Goal: Transaction & Acquisition: Book appointment/travel/reservation

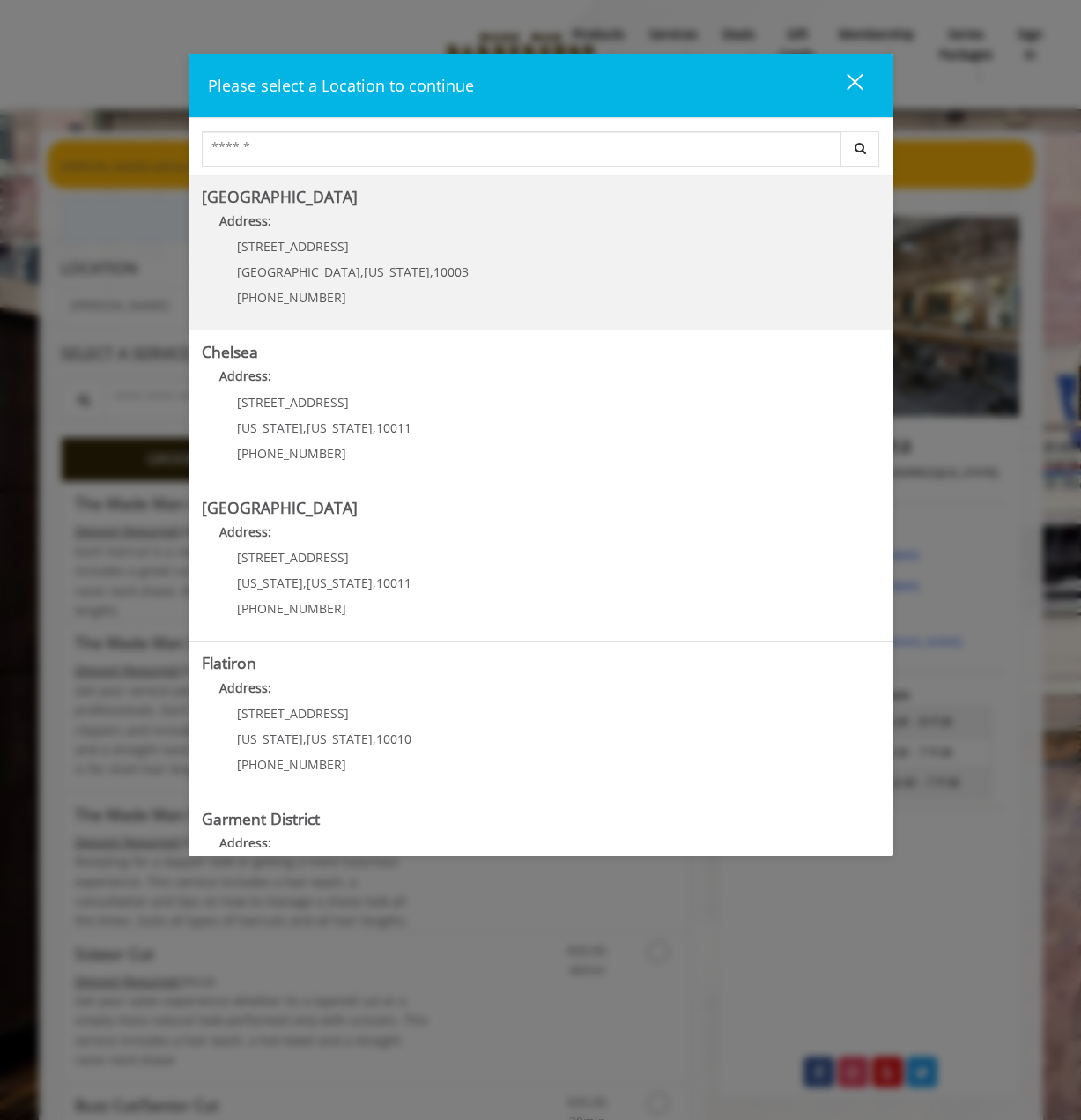
click at [366, 224] on Village "Address:" at bounding box center [541, 226] width 678 height 28
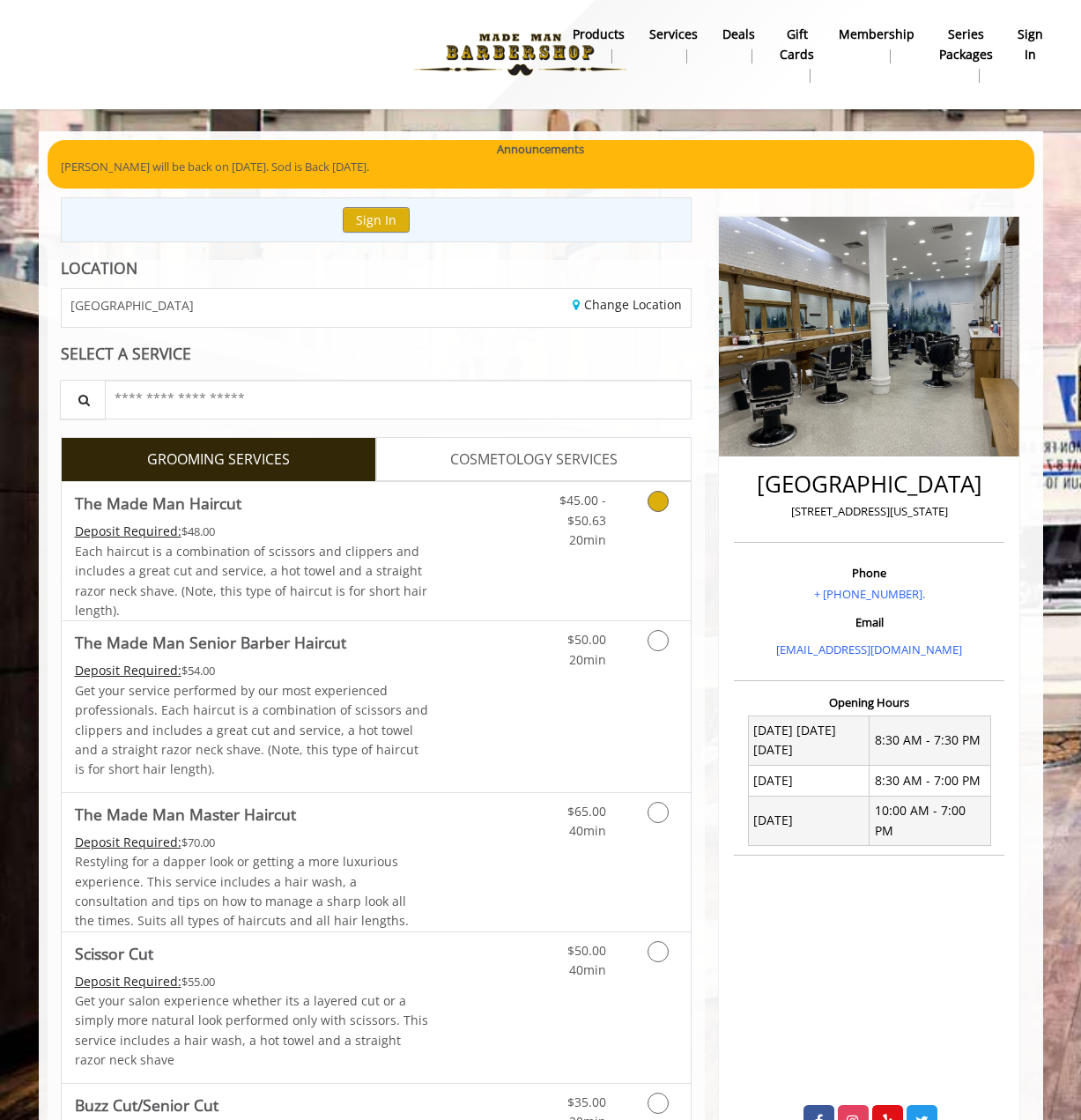
click at [304, 508] on span "The Made Man Haircut" at bounding box center [252, 502] width 354 height 25
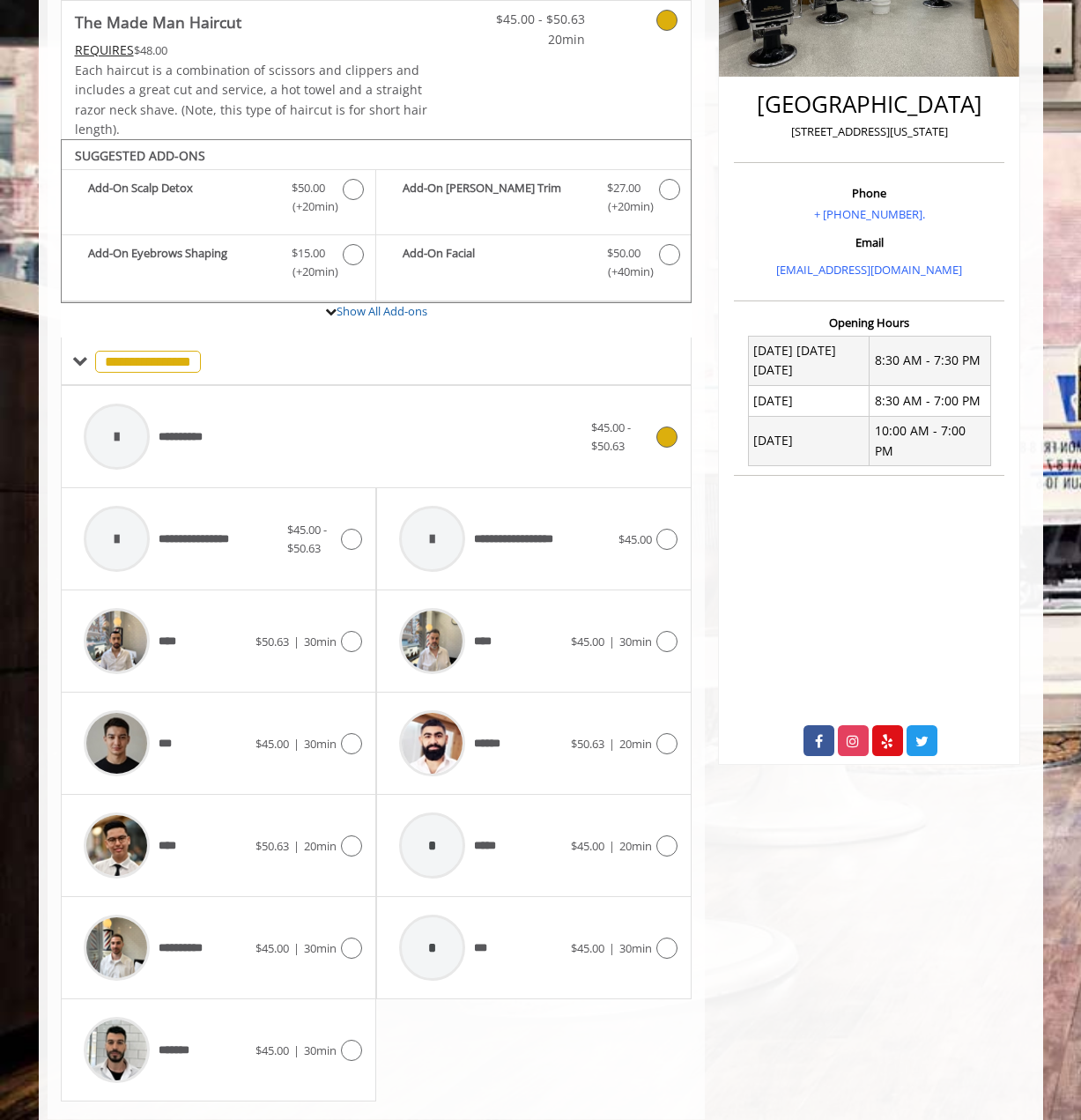
scroll to position [424, 0]
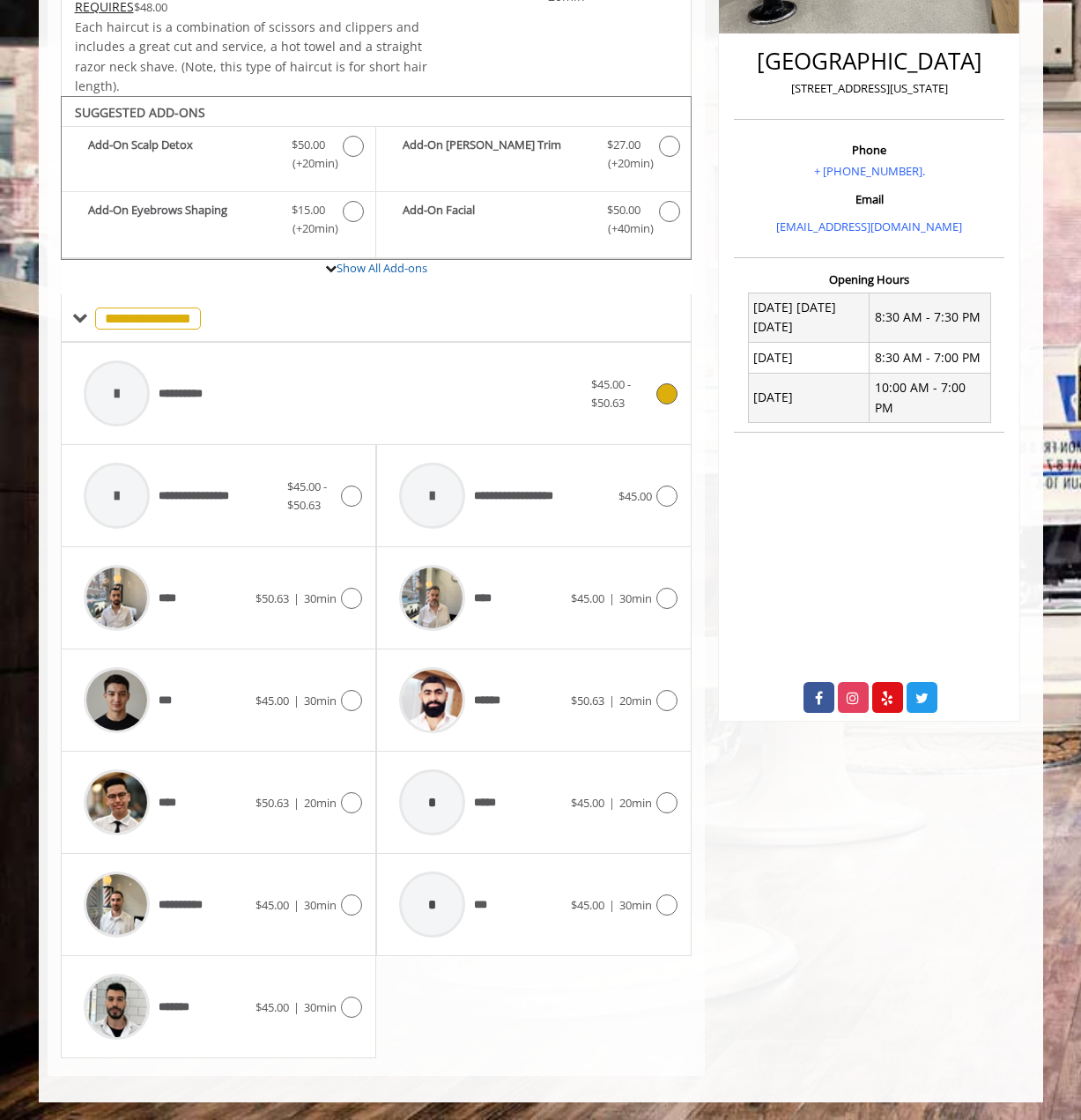
click at [267, 397] on div "**********" at bounding box center [332, 393] width 516 height 84
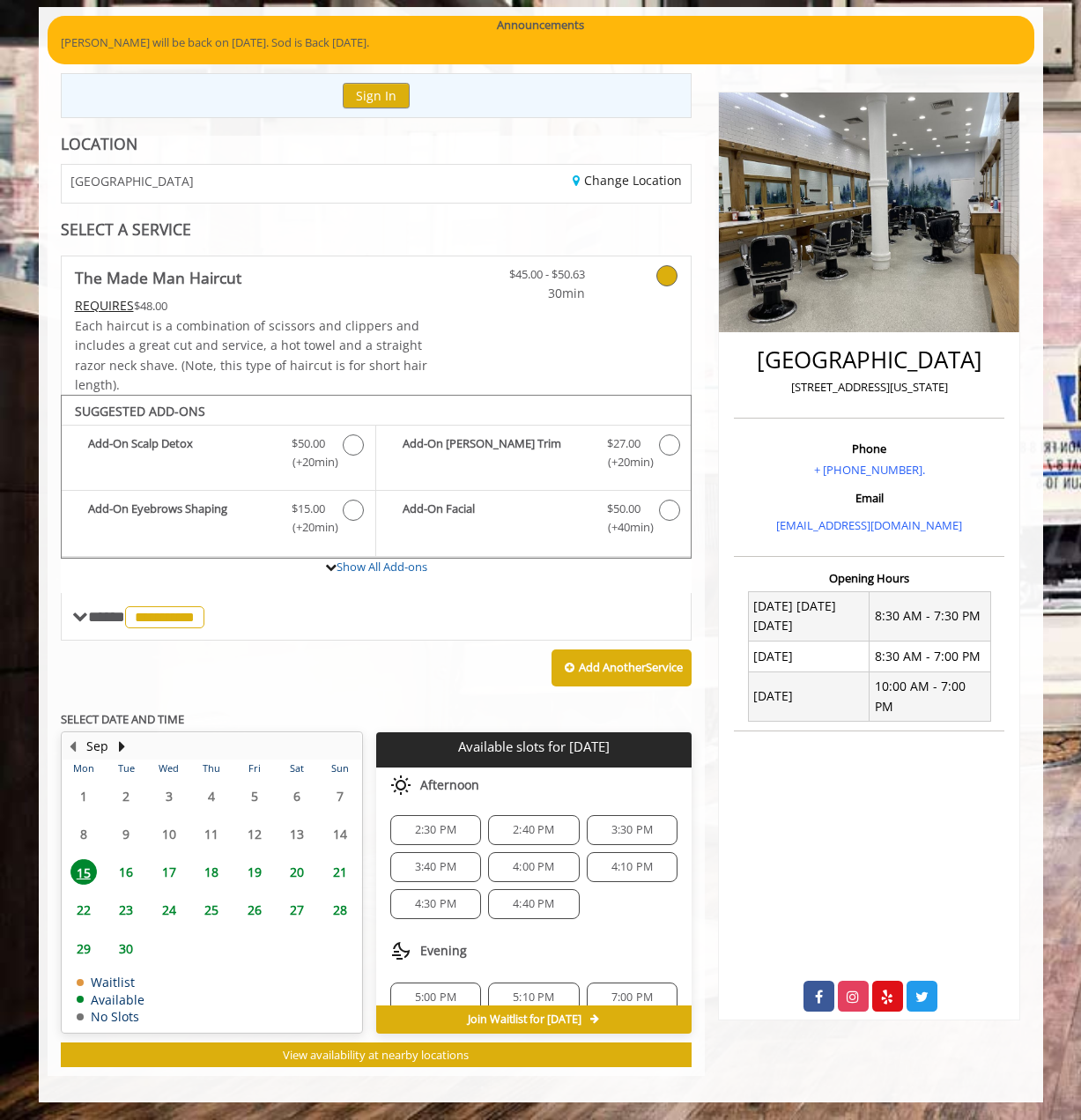
scroll to position [0, 0]
click at [124, 873] on span "16" at bounding box center [125, 871] width 27 height 26
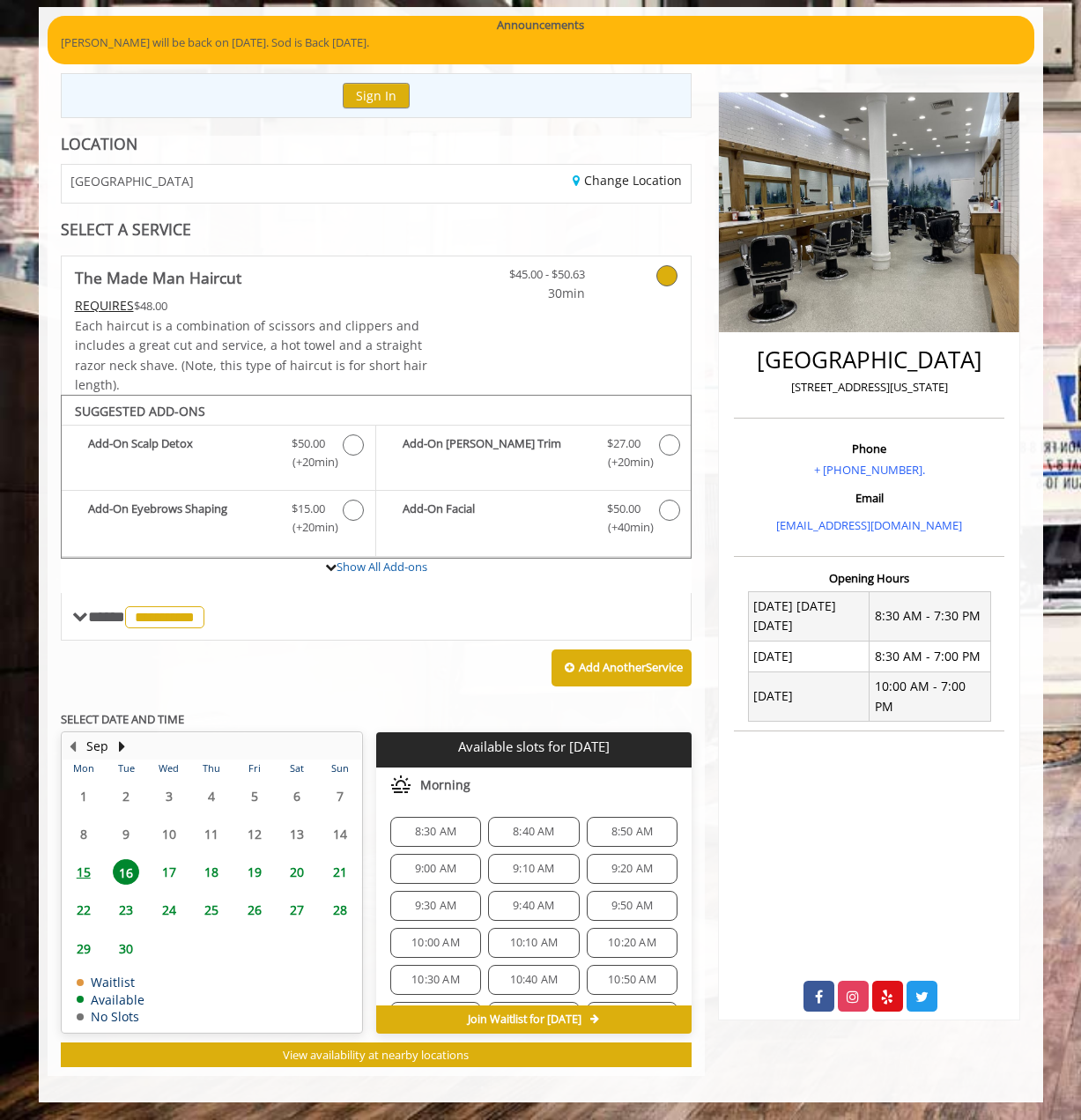
click at [438, 941] on span "10:00 AM" at bounding box center [436, 942] width 49 height 14
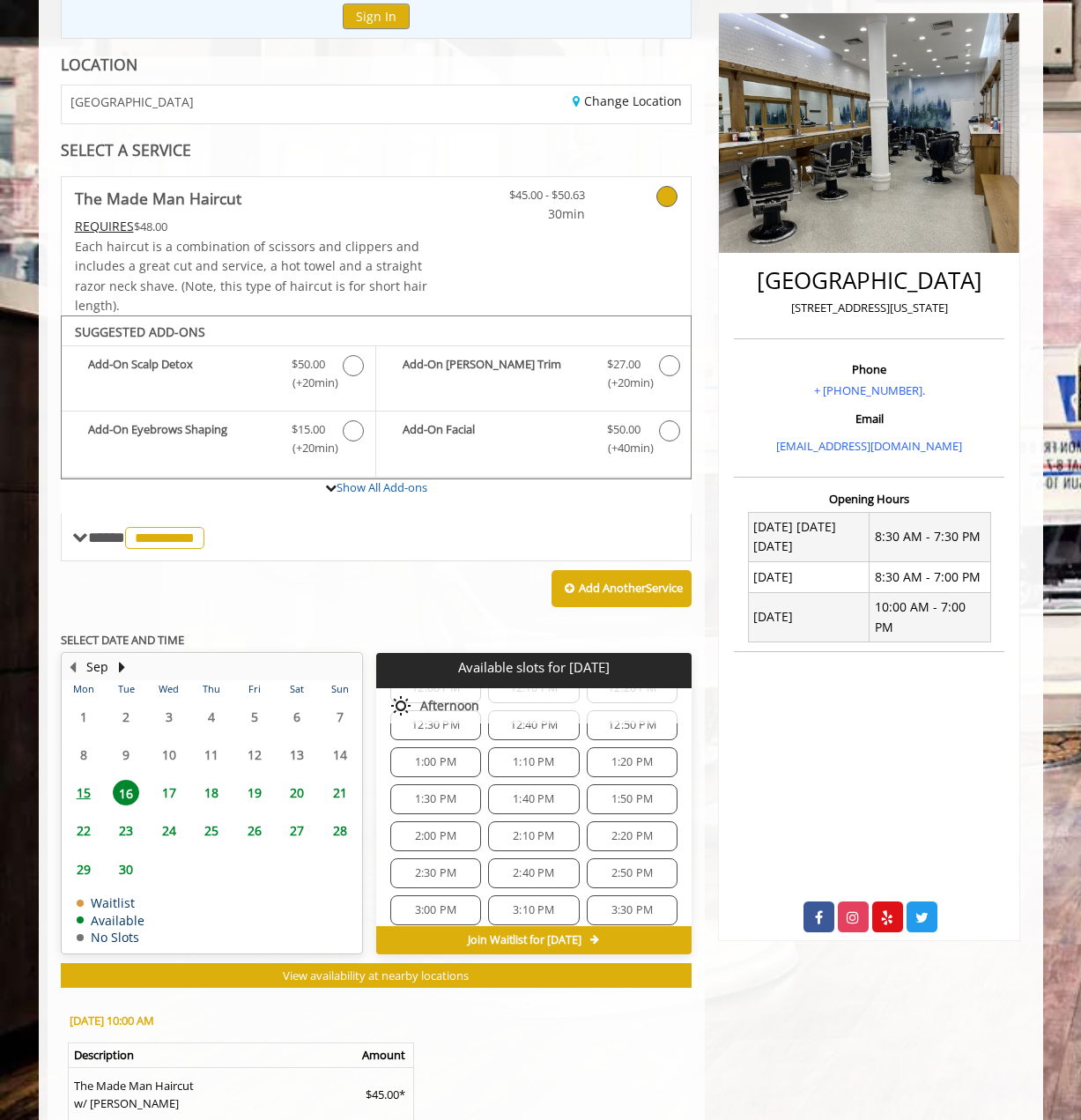
scroll to position [507, 0]
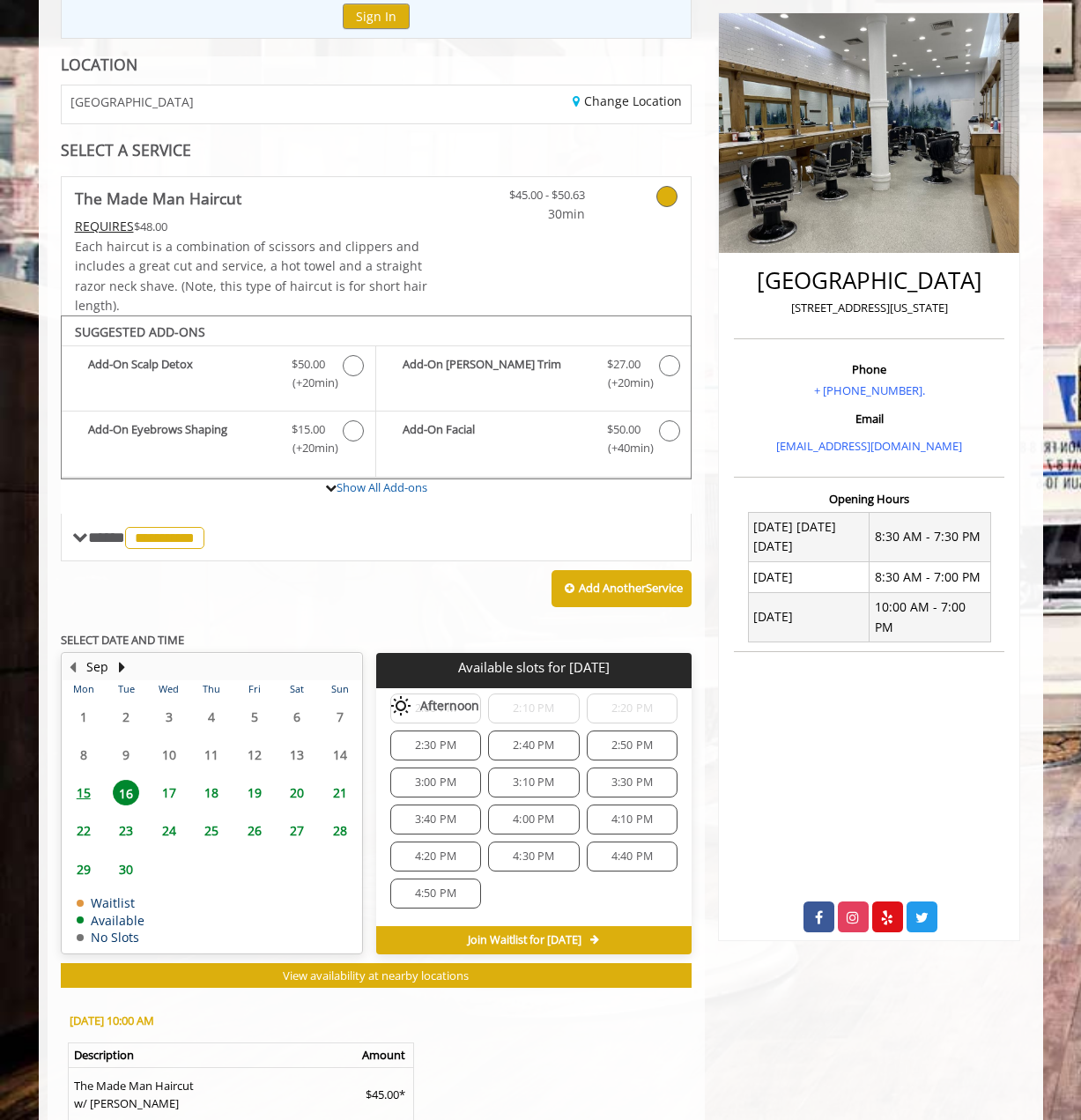
click at [541, 775] on span "3:10 PM" at bounding box center [533, 782] width 42 height 14
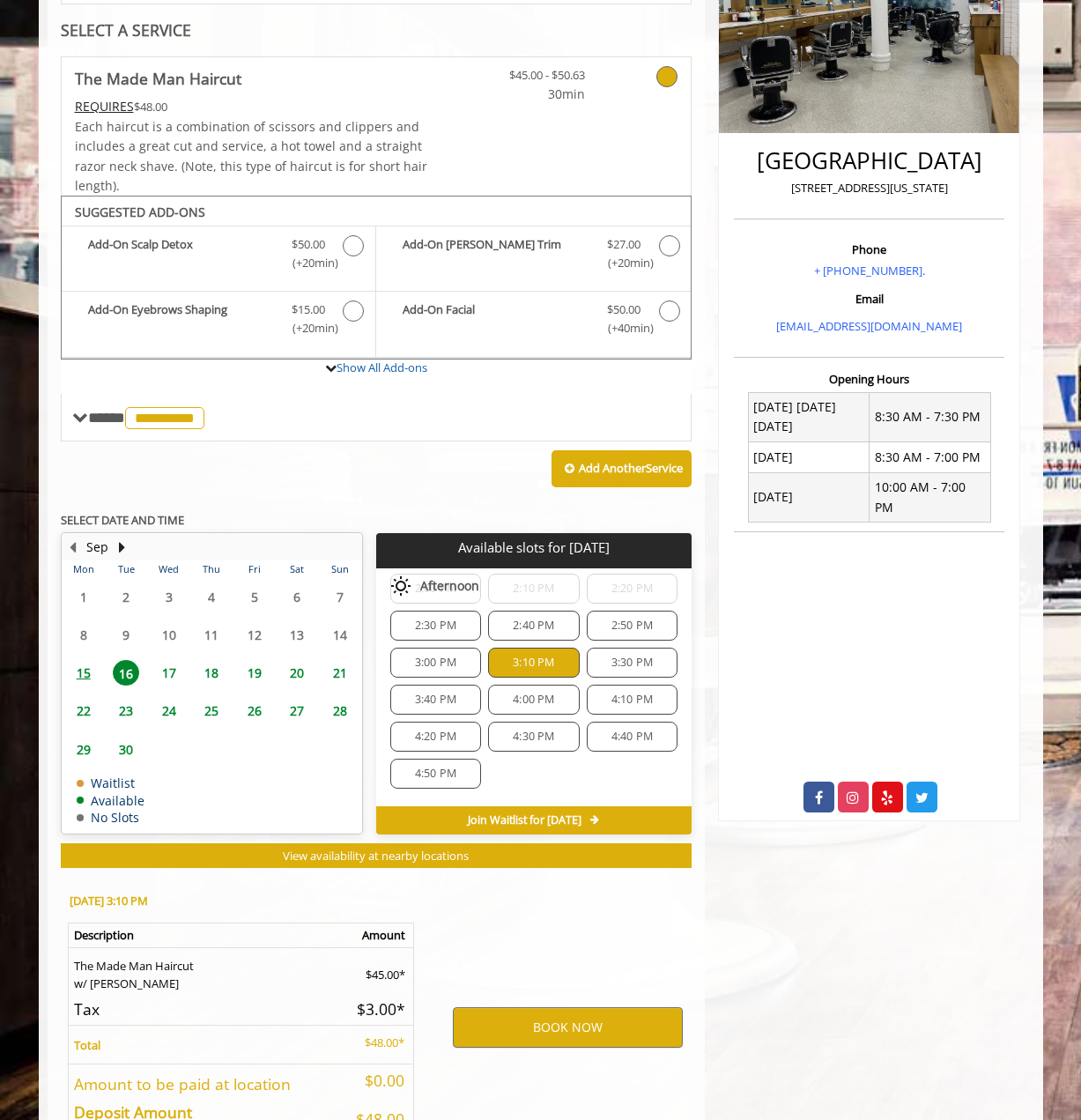
click at [415, 702] on span "3:40 PM" at bounding box center [436, 699] width 42 height 14
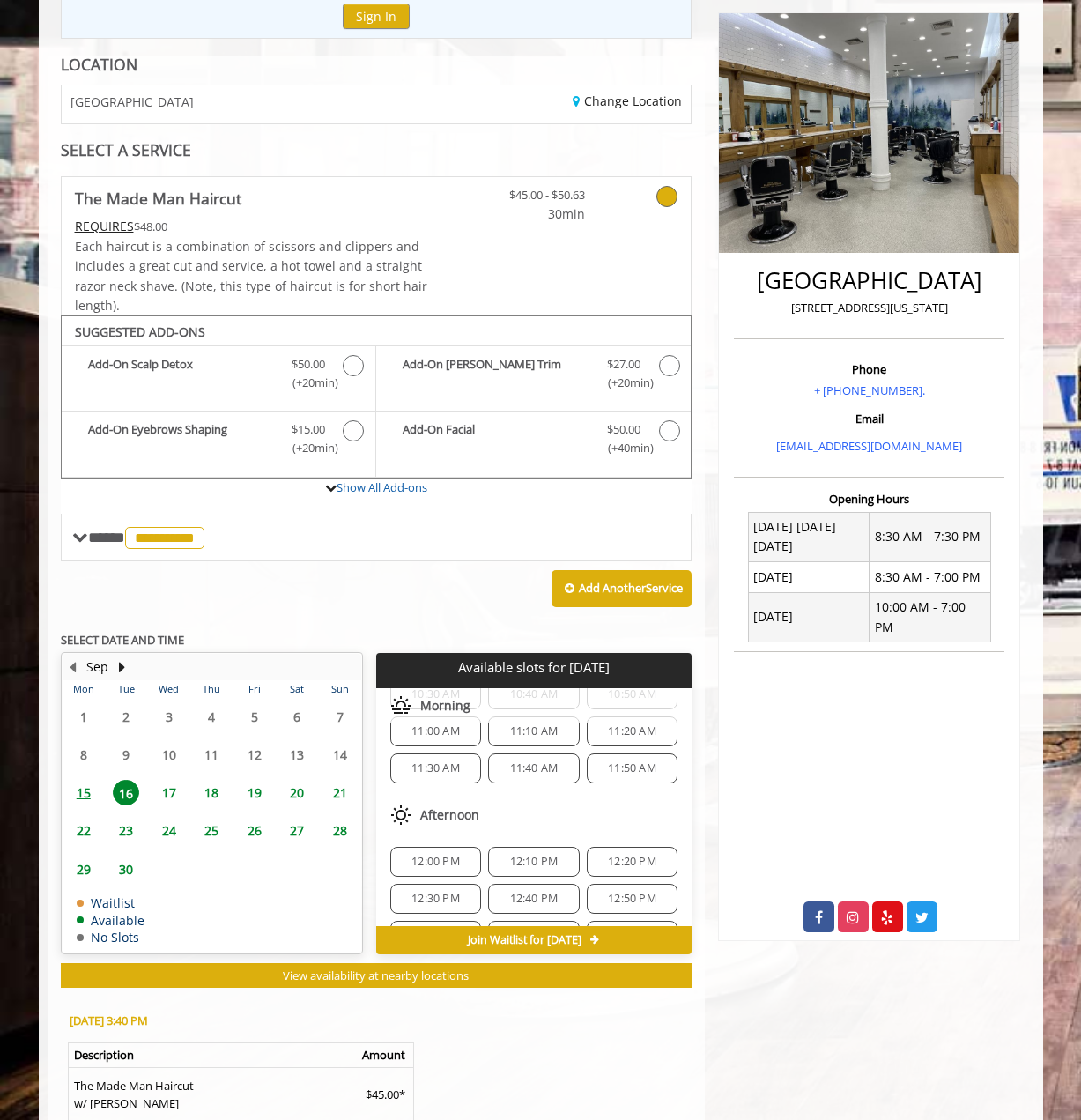
scroll to position [127, 0]
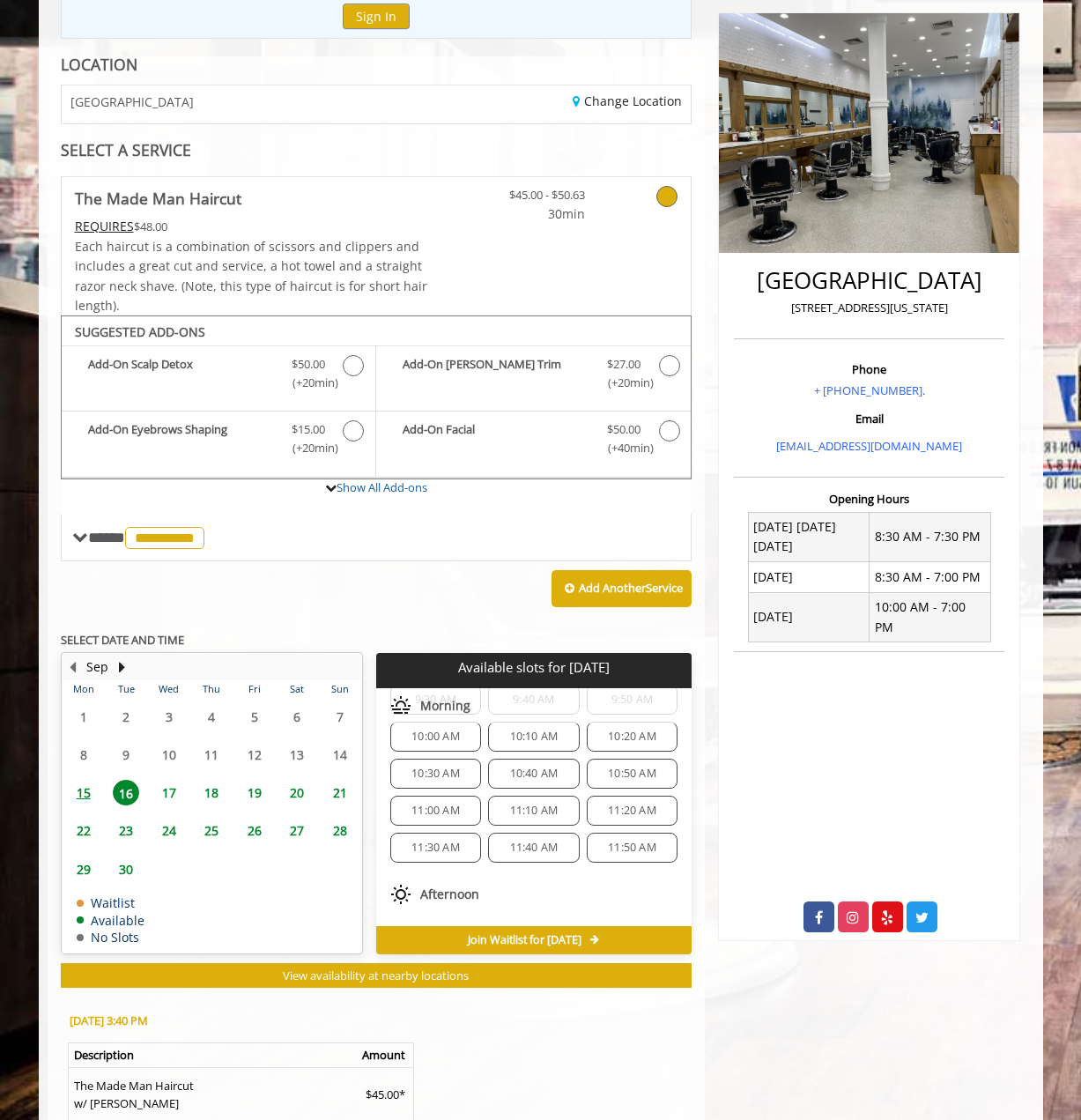
click at [435, 737] on span "10:00 AM" at bounding box center [436, 736] width 49 height 14
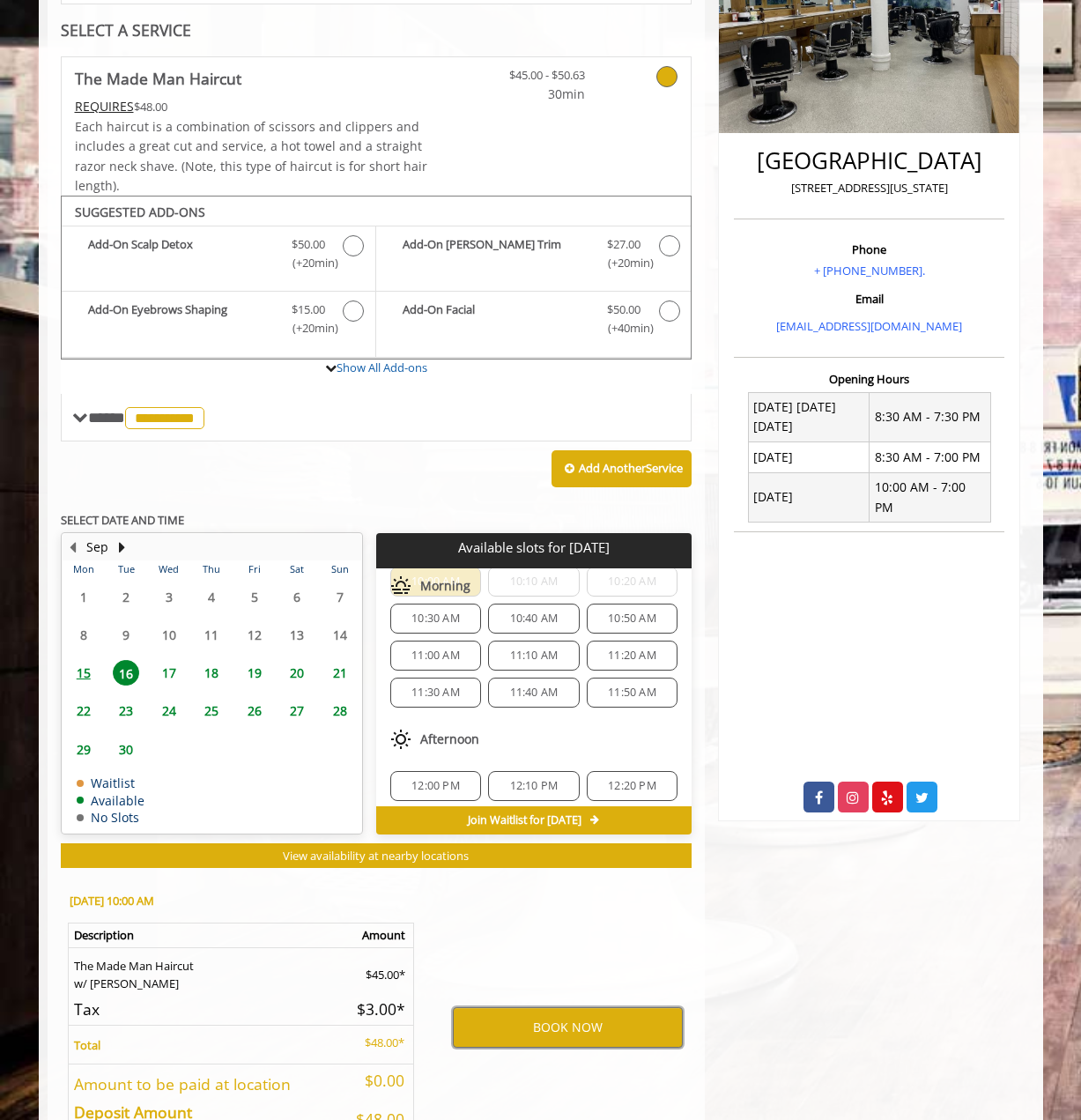
scroll to position [0, 0]
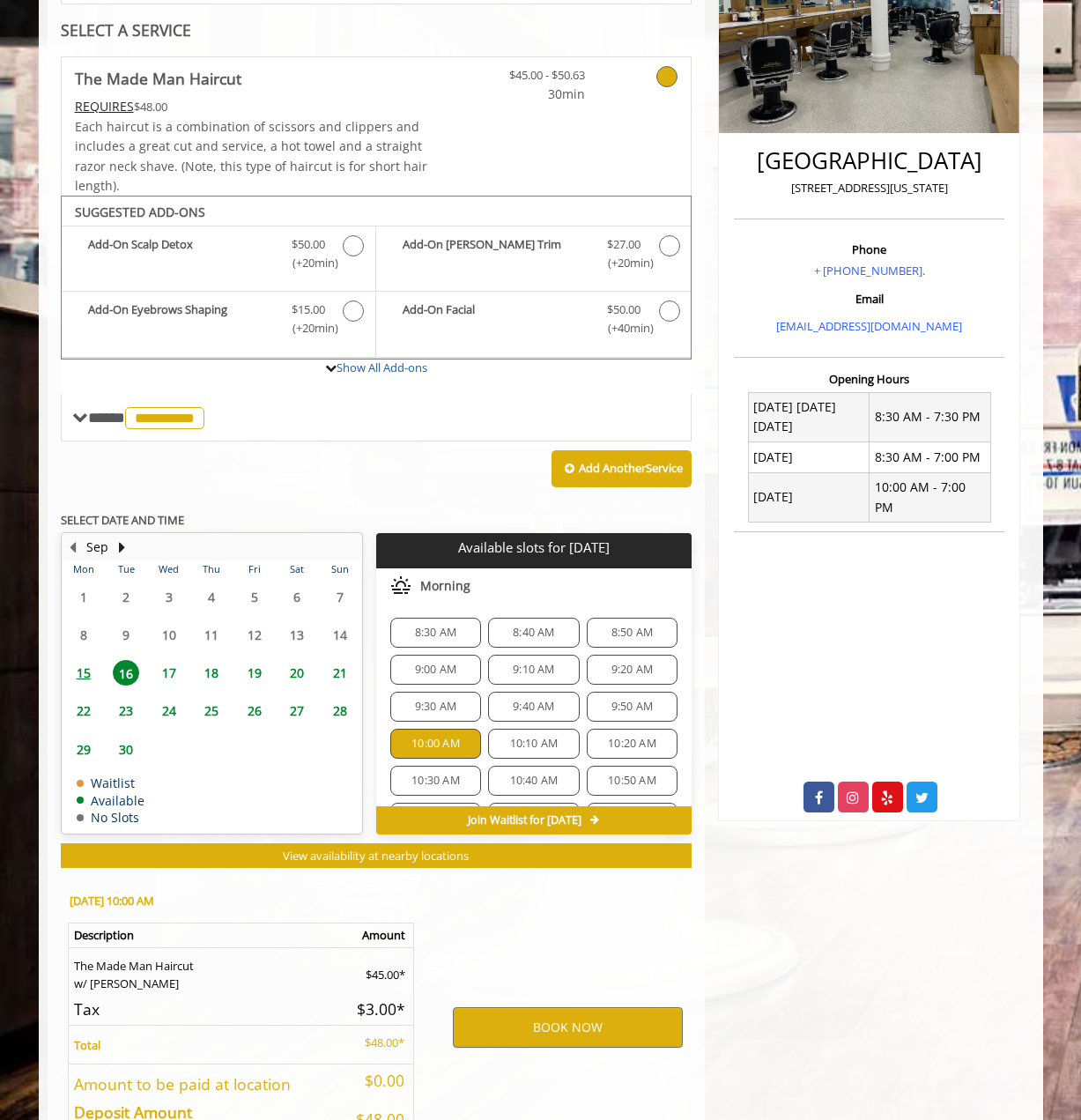
click at [162, 670] on span "17" at bounding box center [169, 672] width 27 height 26
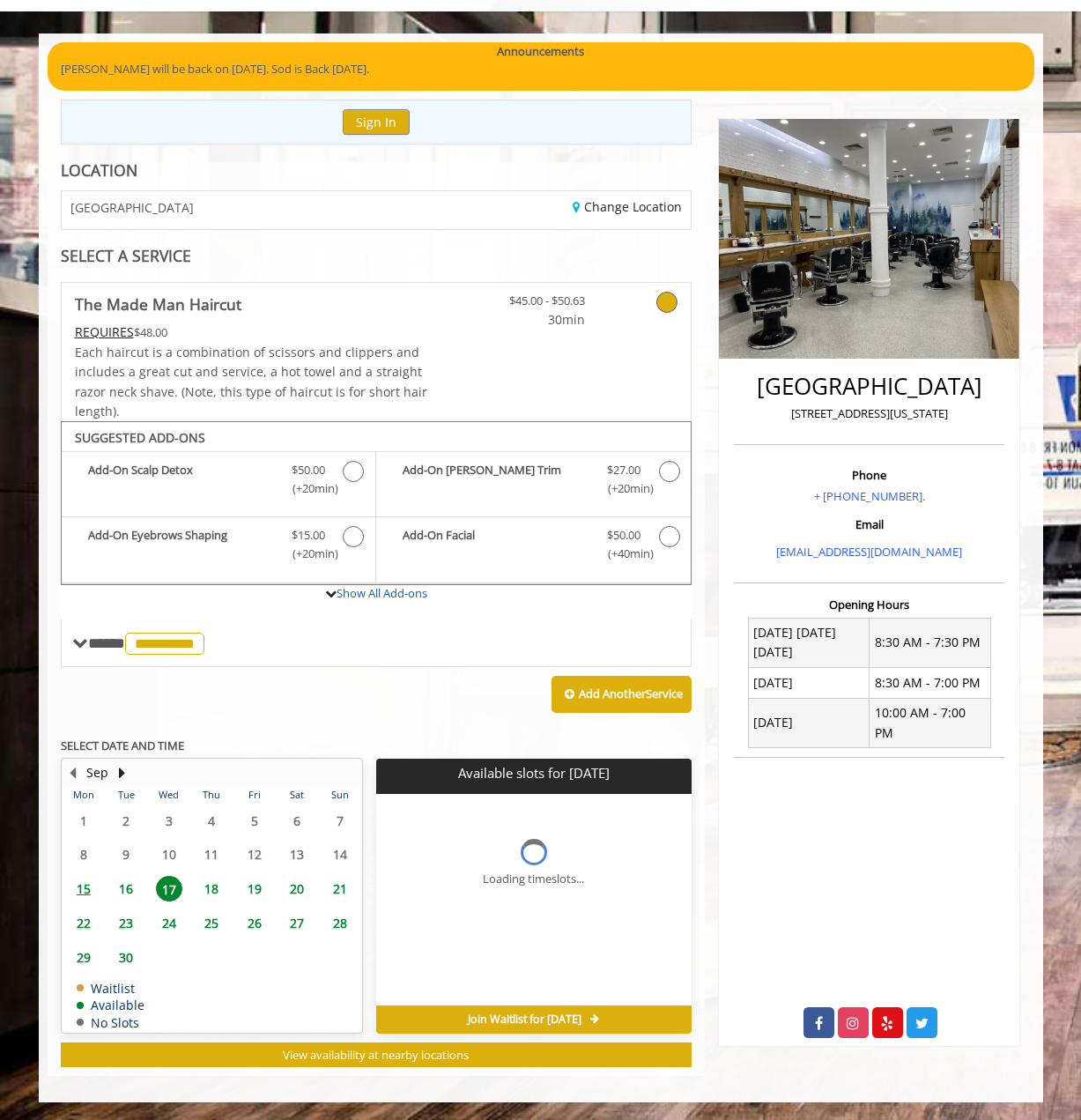
scroll to position [124, 0]
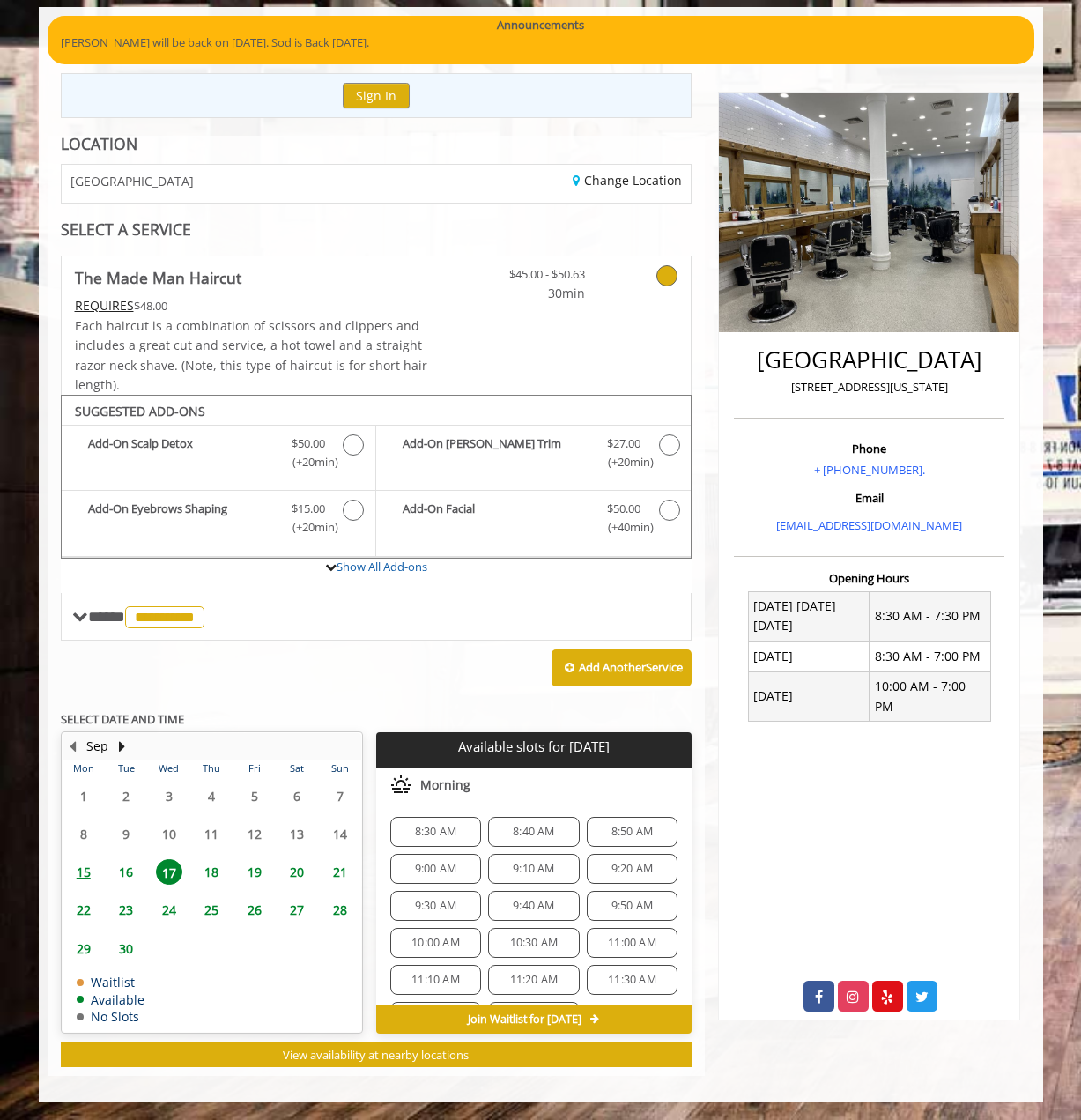
click at [127, 871] on span "16" at bounding box center [125, 871] width 27 height 26
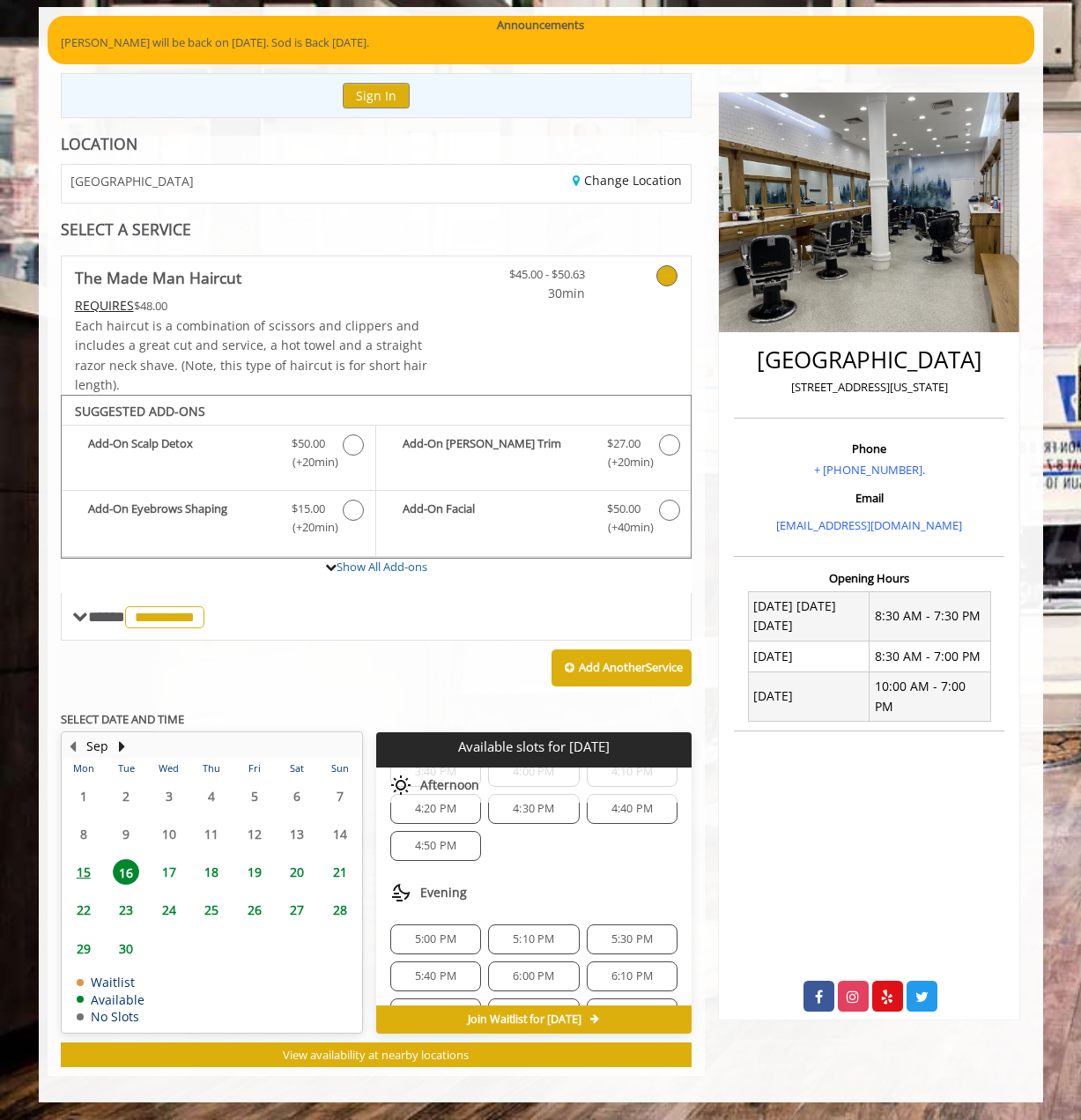
scroll to position [0, 0]
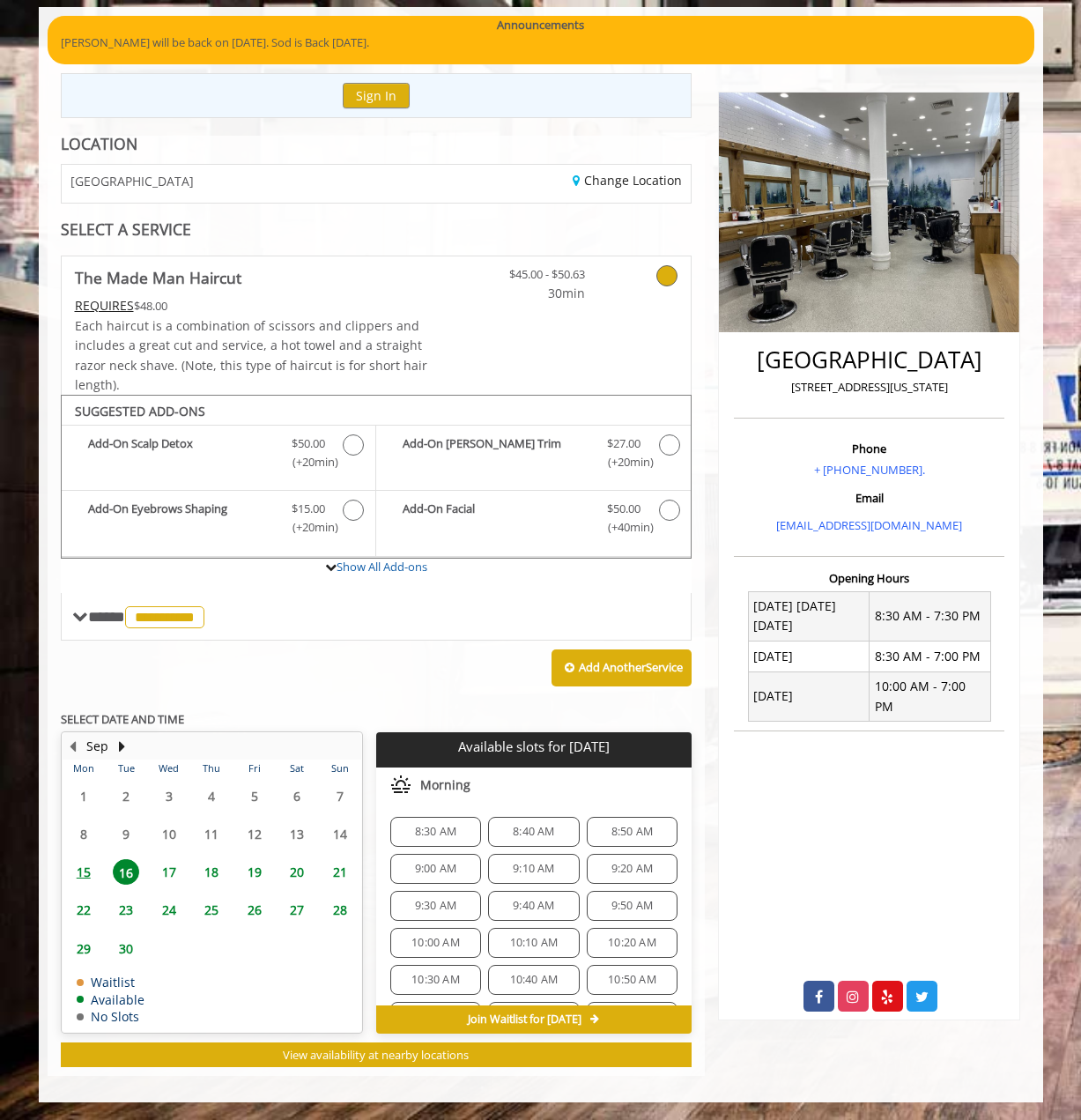
click at [438, 936] on span "10:00 AM" at bounding box center [436, 942] width 49 height 14
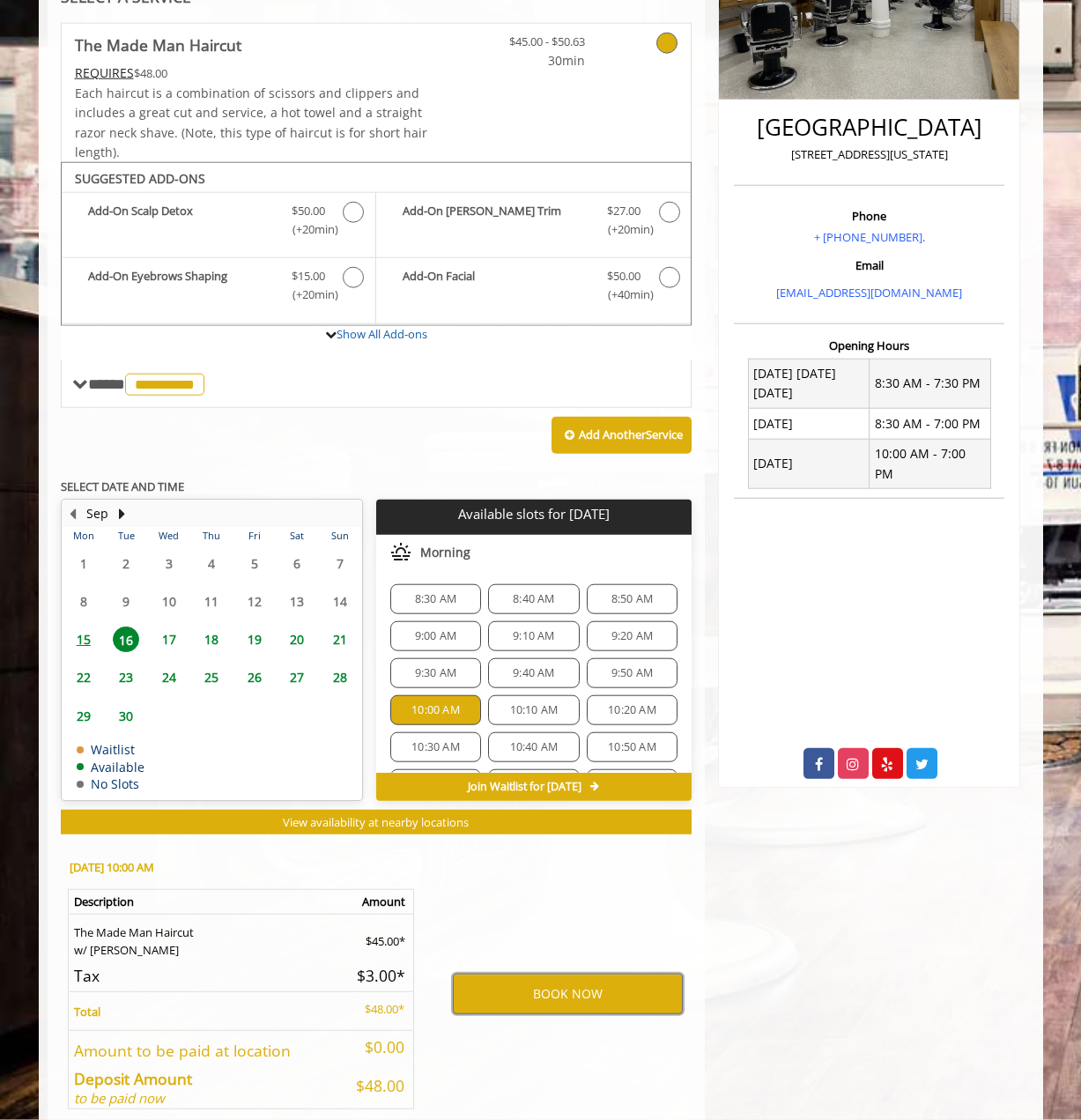
scroll to position [359, 0]
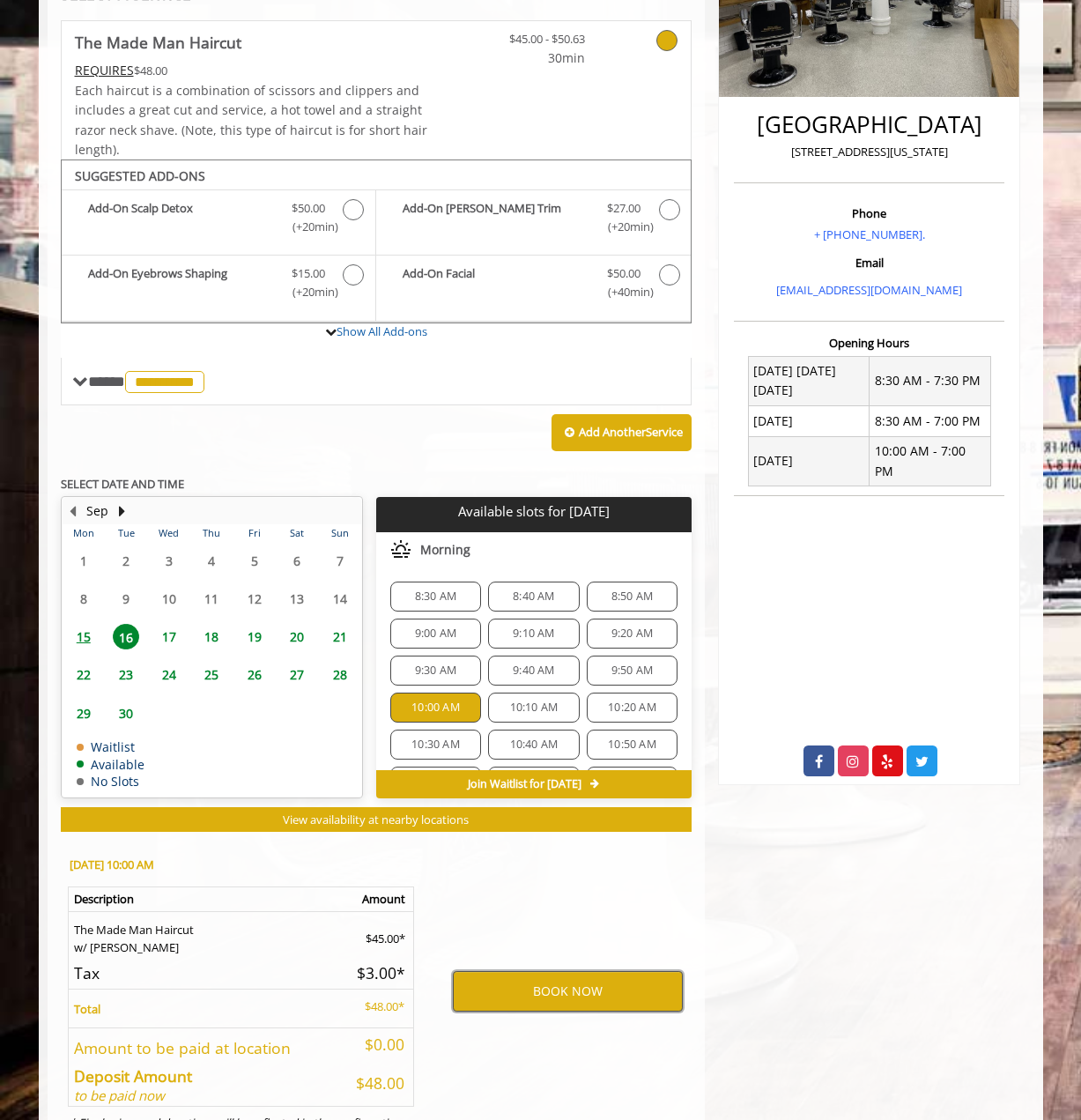
click at [522, 984] on button "BOOK NOW" at bounding box center [567, 991] width 230 height 41
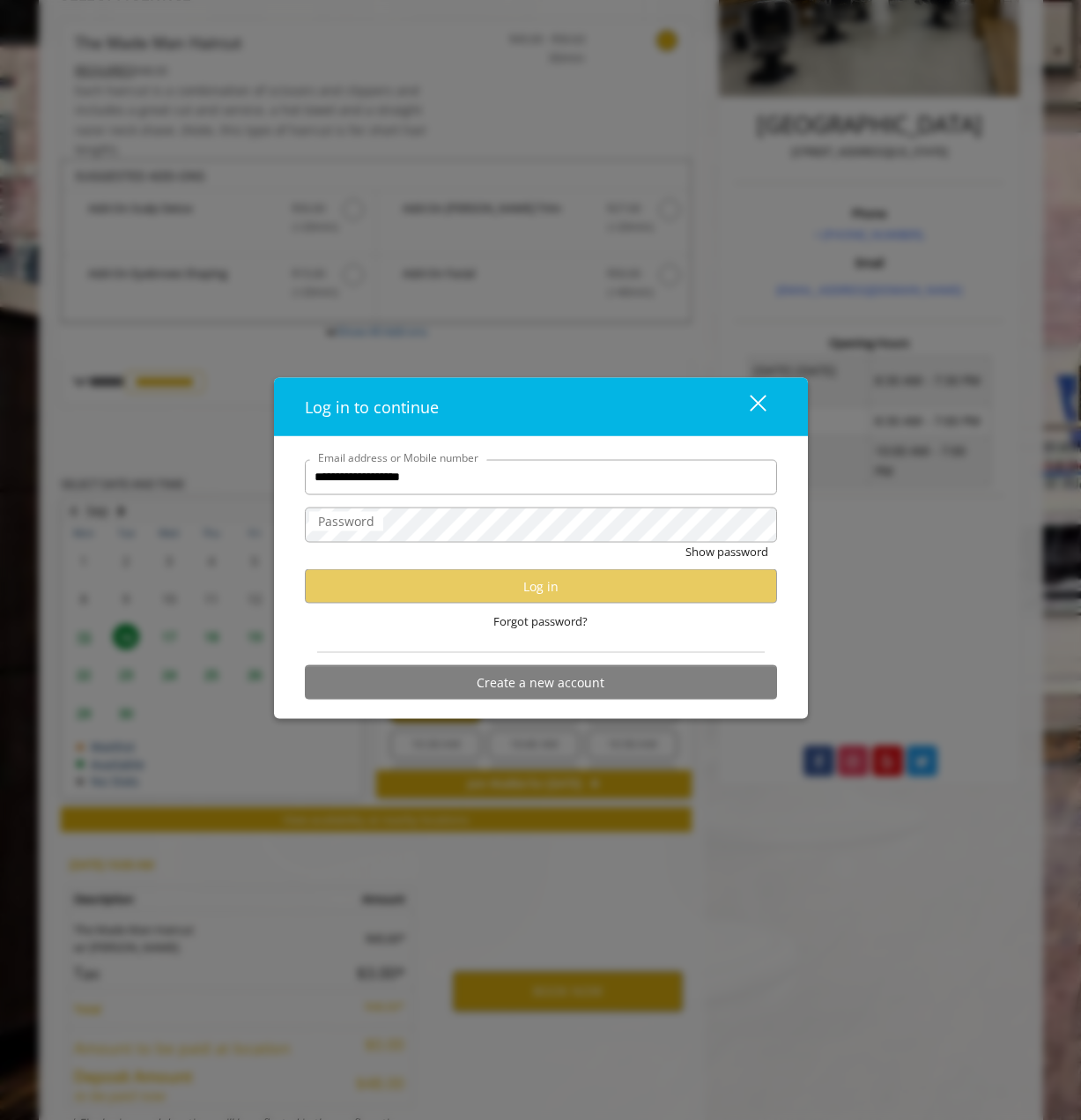
type input "**********"
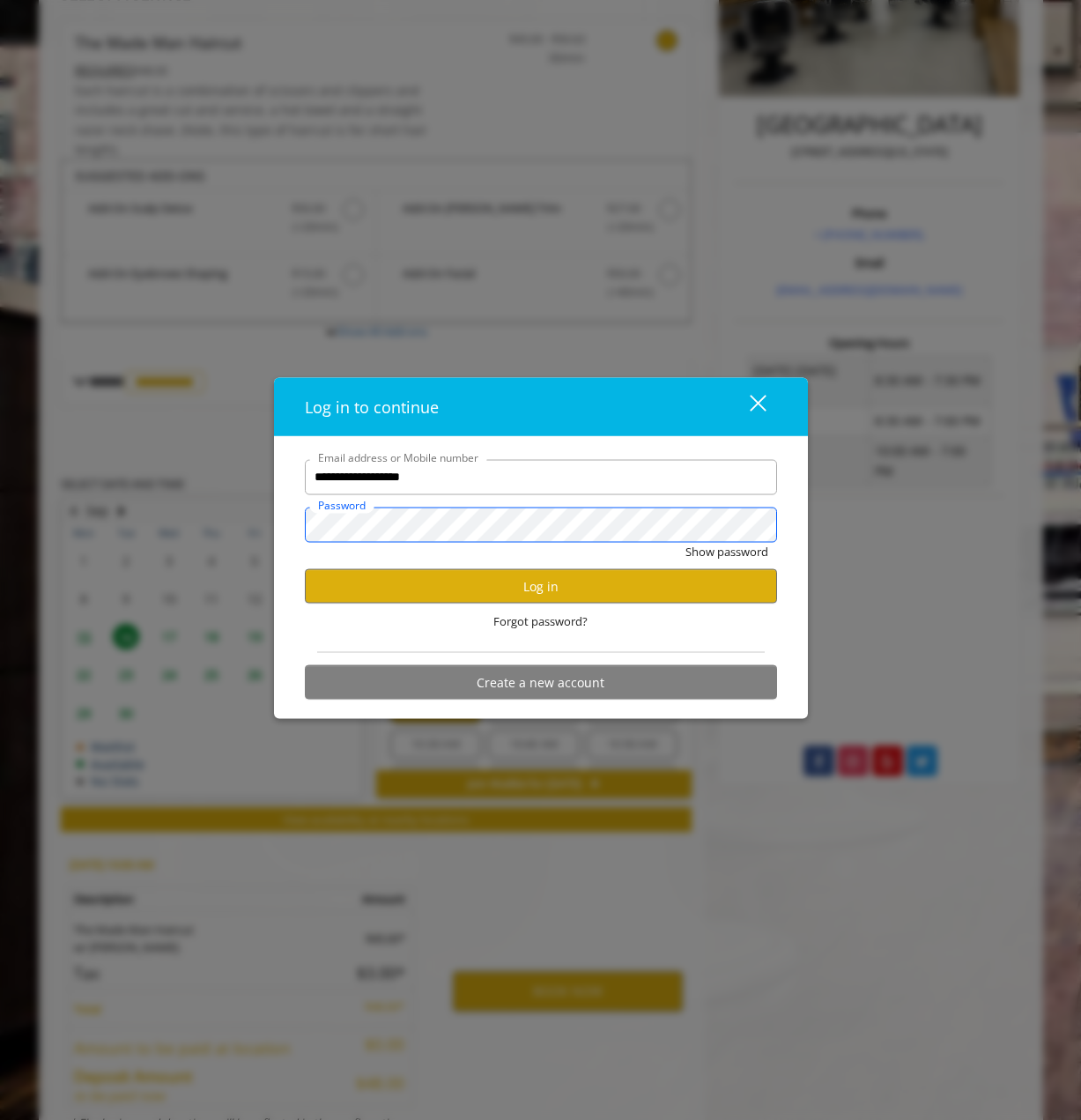
click at [685, 542] on button "Show password" at bounding box center [726, 551] width 83 height 19
click at [689, 542] on button "Hide password" at bounding box center [728, 551] width 79 height 19
click at [526, 587] on button "Log in" at bounding box center [540, 586] width 472 height 35
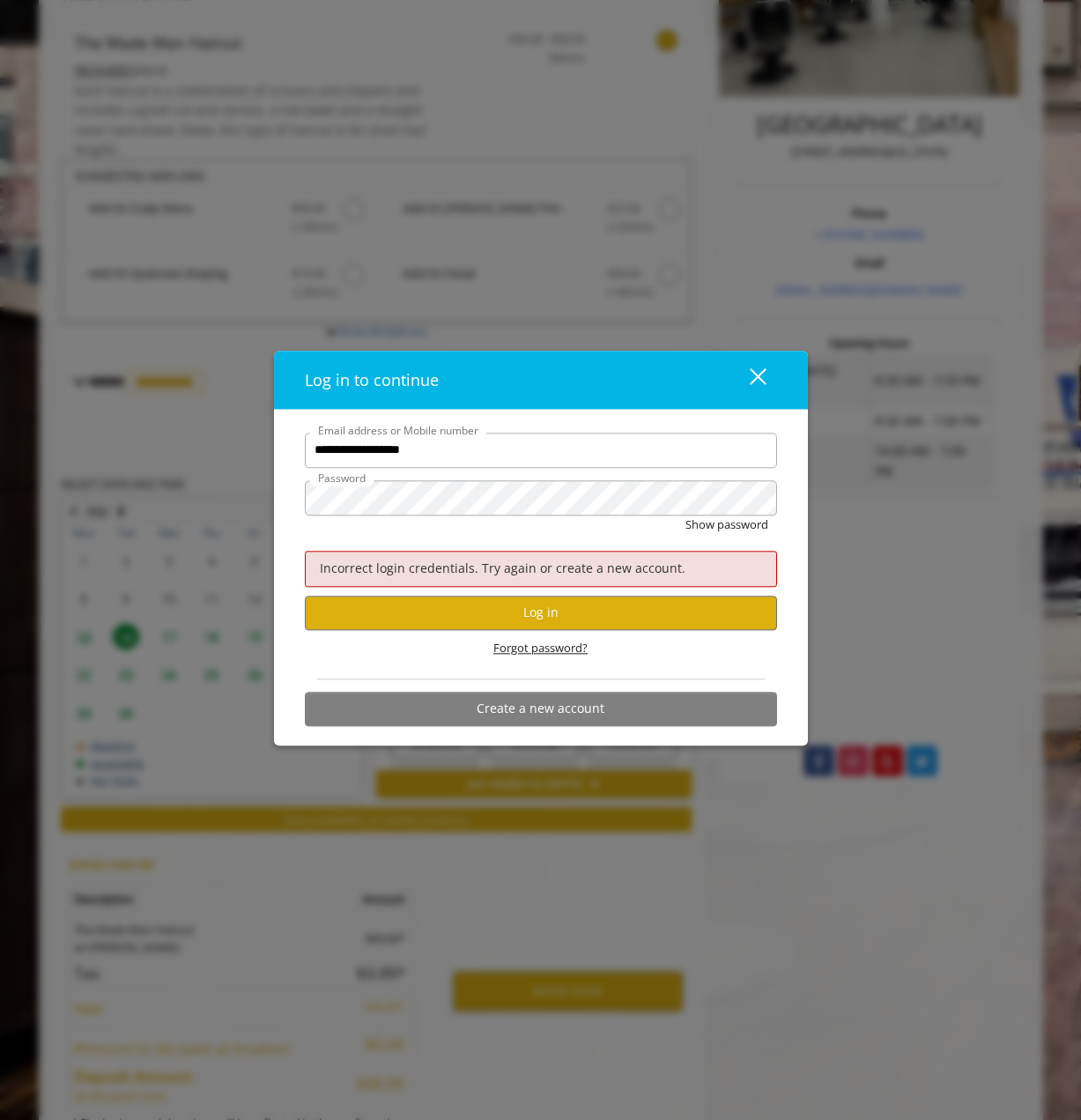
click at [544, 649] on span "Forgot password?" at bounding box center [540, 648] width 94 height 19
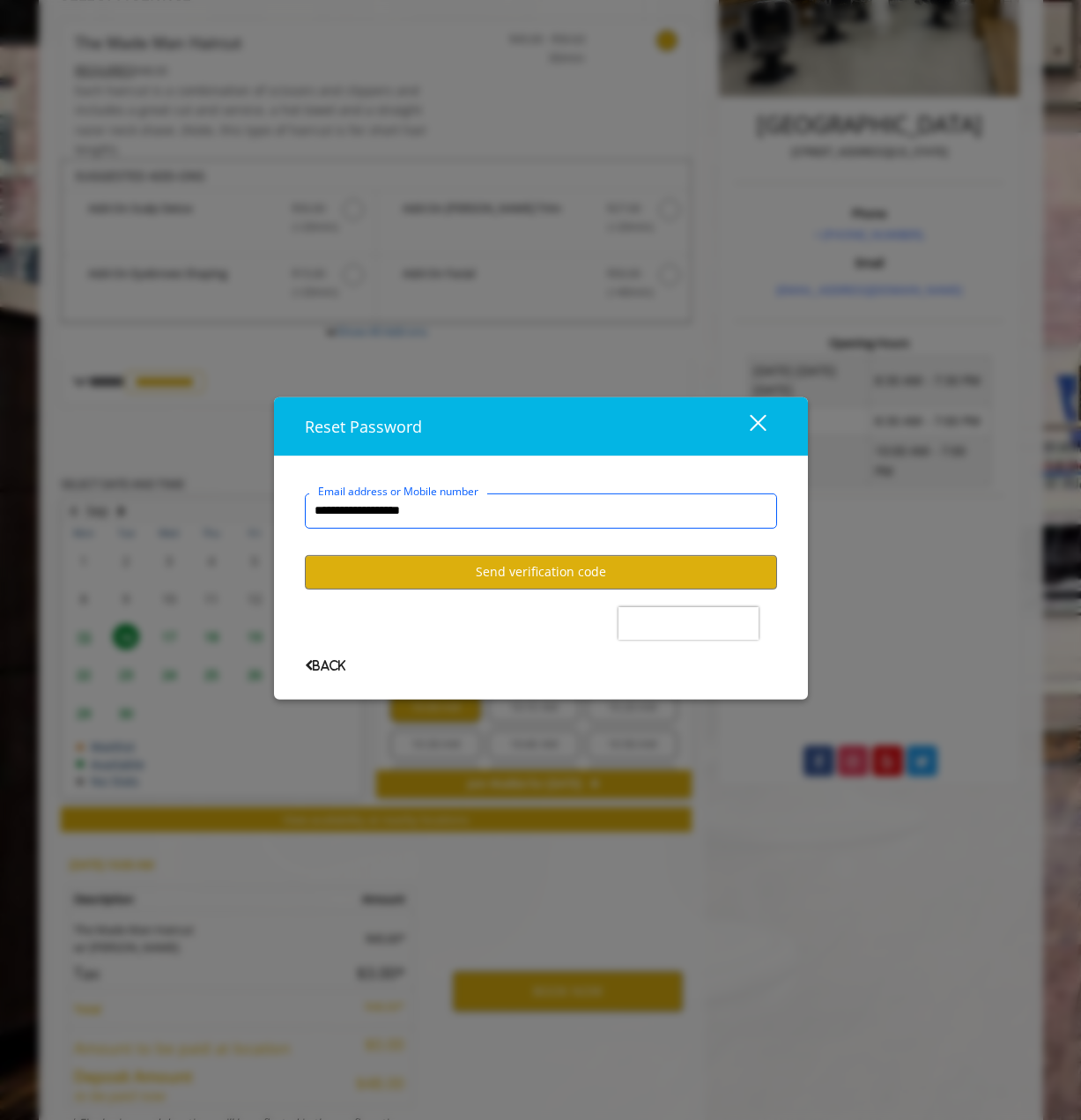
type input "**********"
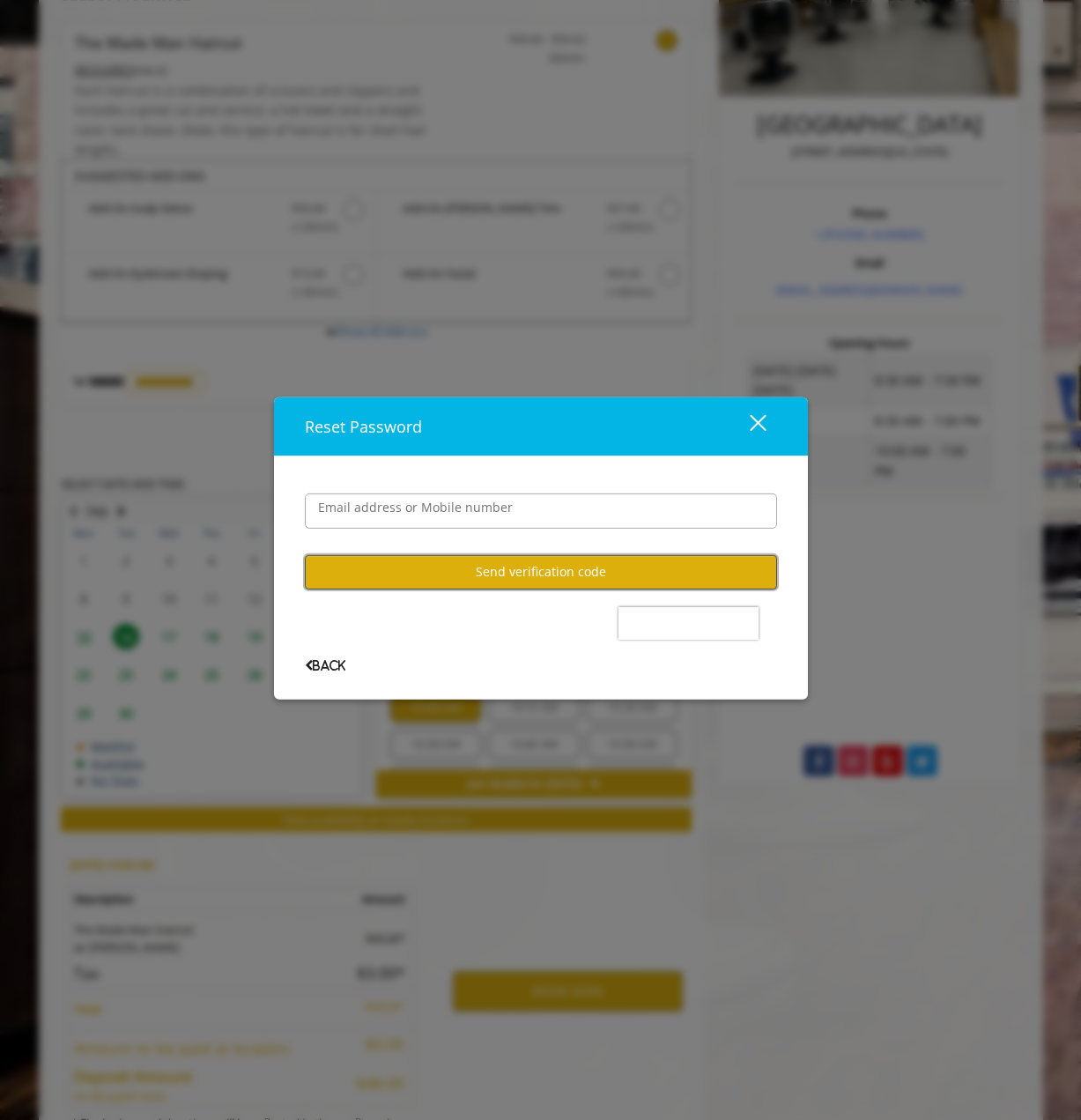
click at [527, 568] on button "Send verification code" at bounding box center [540, 571] width 472 height 35
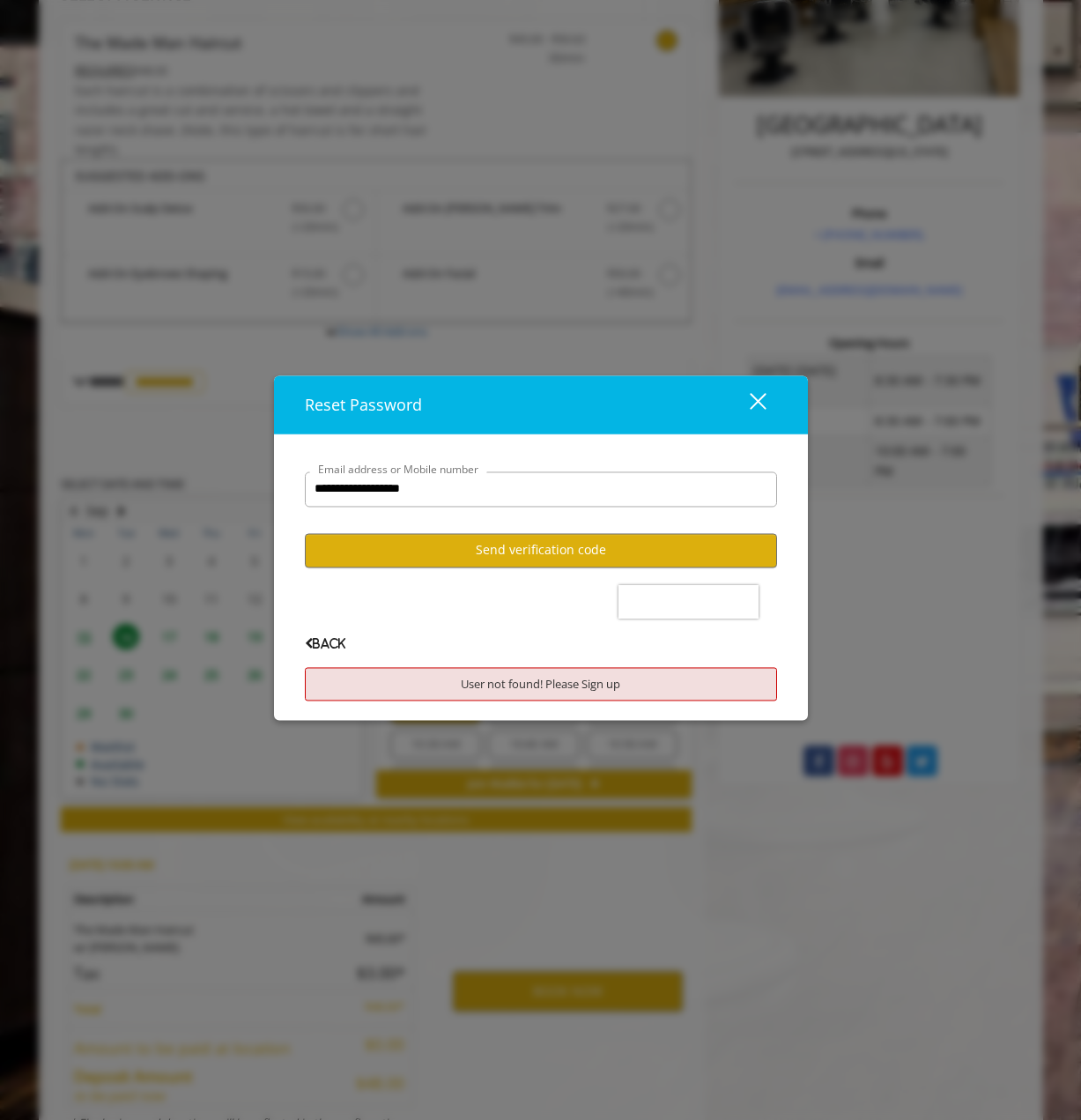
click at [753, 396] on div "close dialog" at bounding box center [757, 401] width 17 height 17
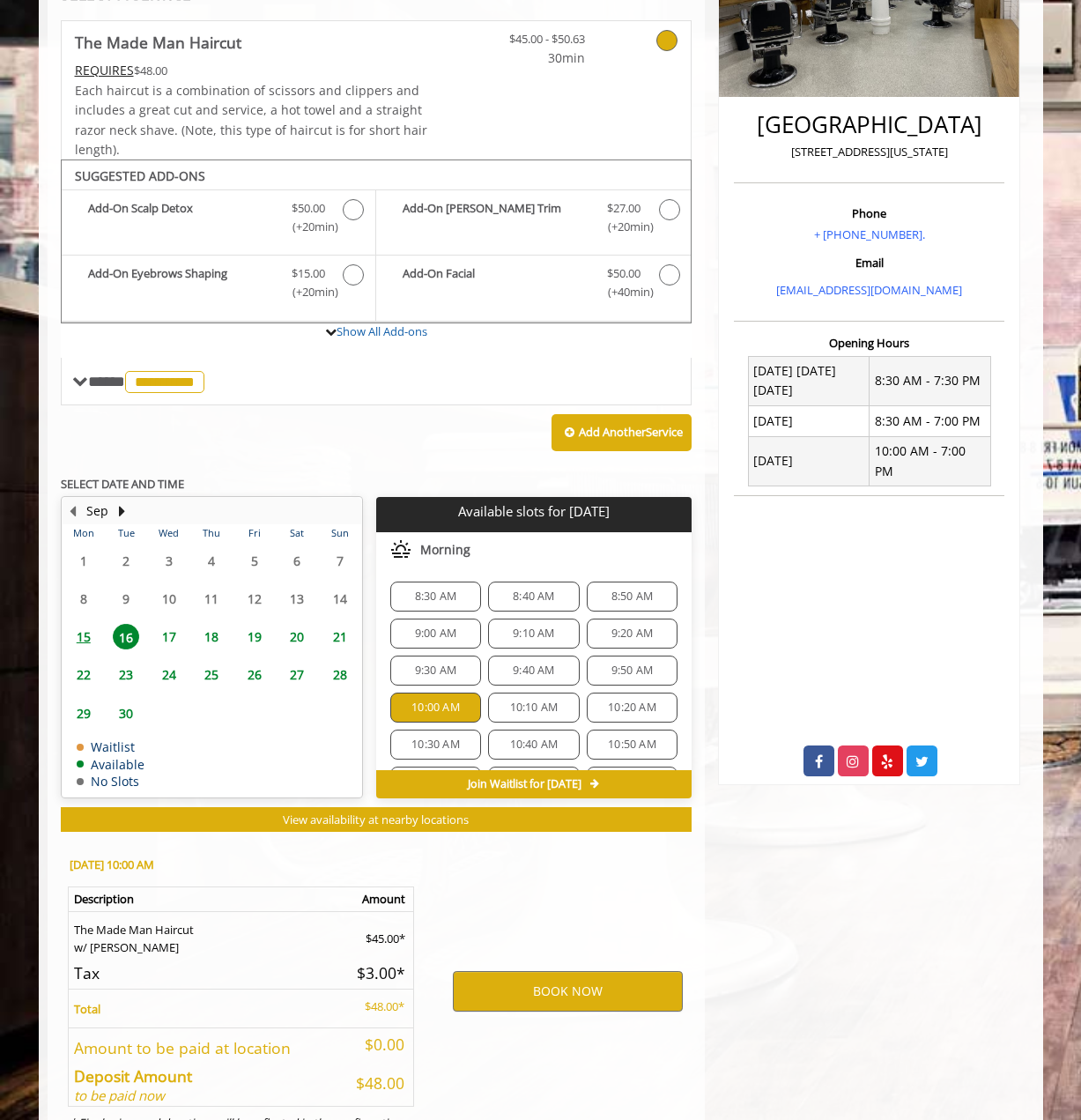
scroll to position [0, 0]
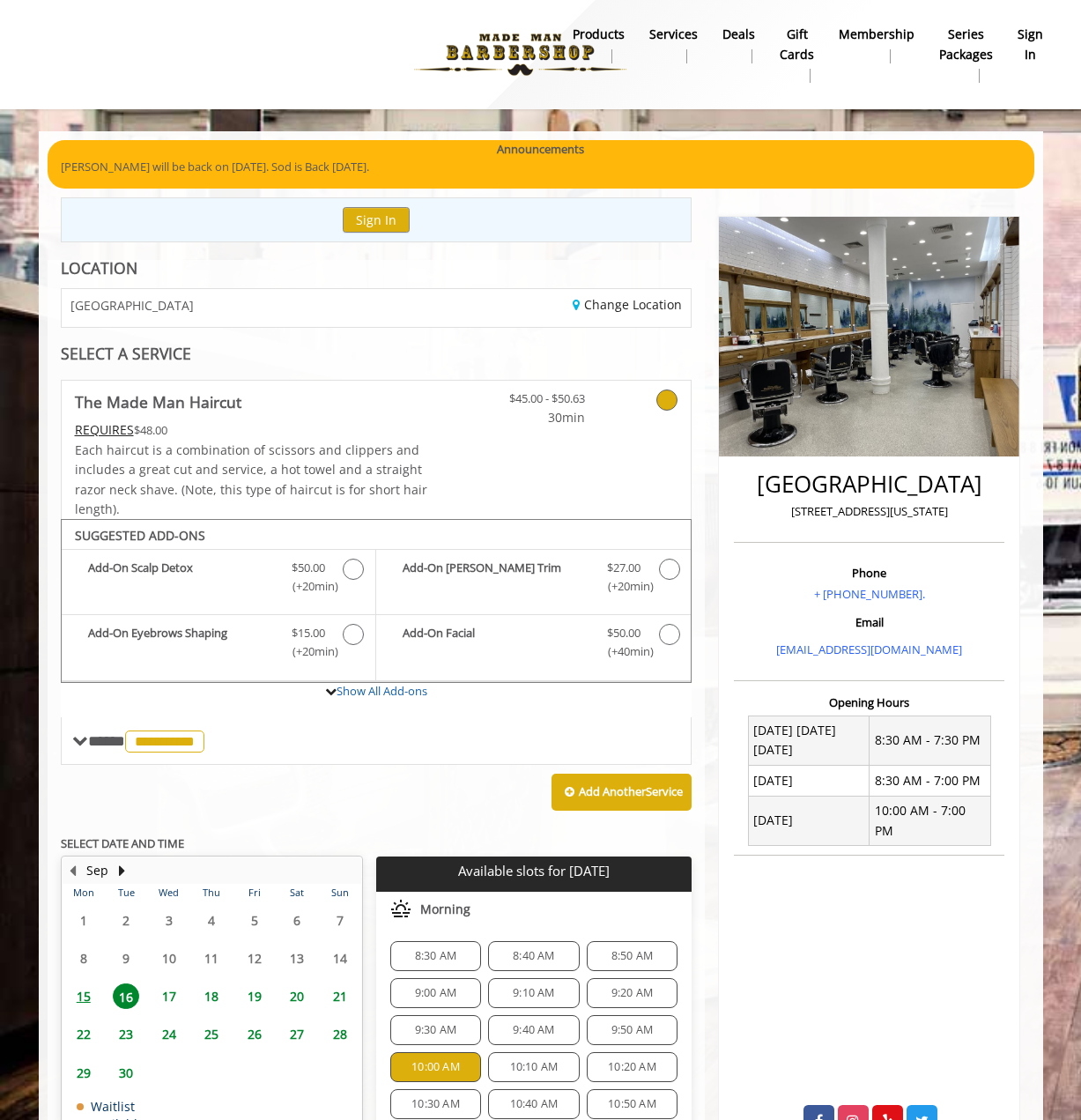
click at [297, 73] on div at bounding box center [333, 54] width 616 height 96
